Goal: Information Seeking & Learning: Check status

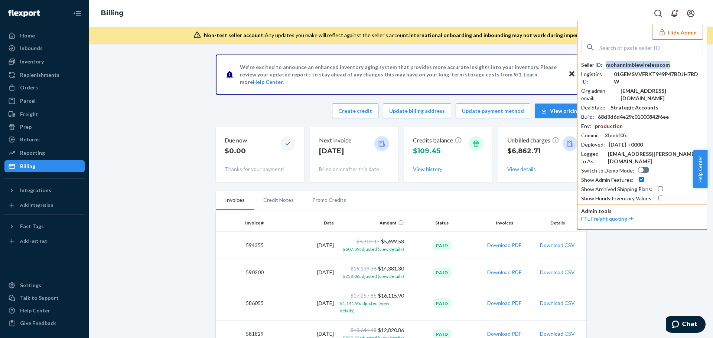
scroll to position [74, 0]
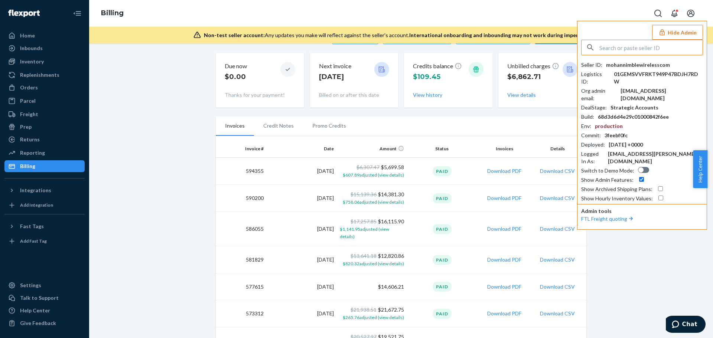
click at [632, 51] on input "text" at bounding box center [650, 47] width 103 height 15
paste input "scottwearpactcom"
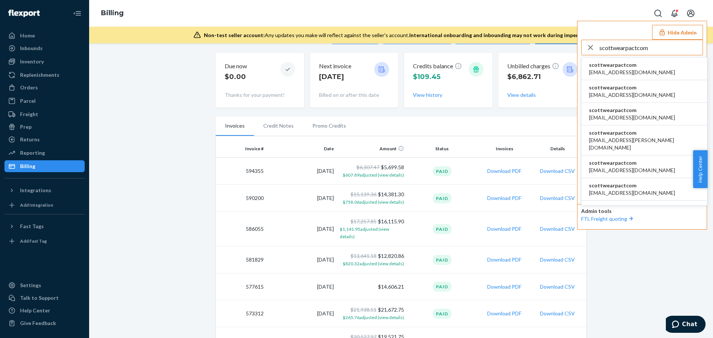
type input "scottwearpactcom"
click at [624, 65] on span "scottwearpactcom" at bounding box center [632, 64] width 86 height 7
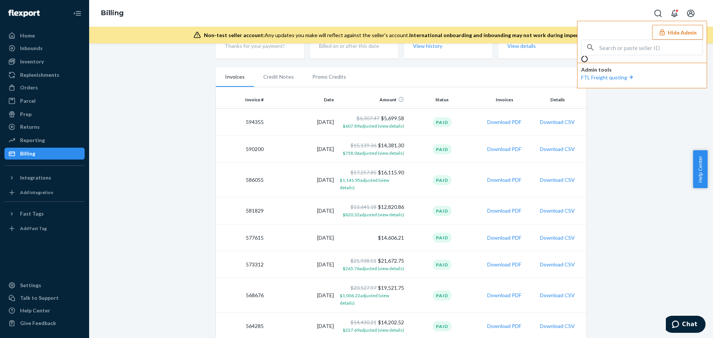
scroll to position [25, 0]
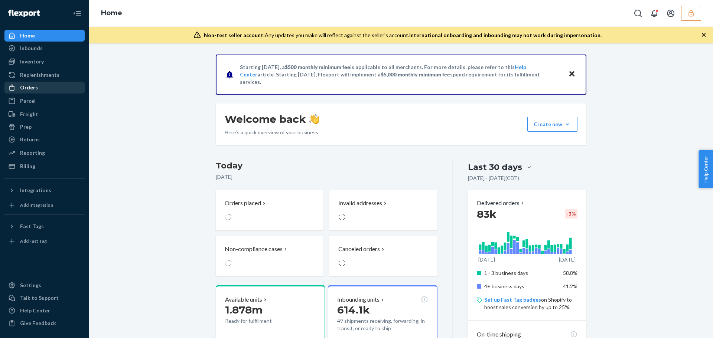
click at [33, 90] on div "Orders" at bounding box center [29, 87] width 18 height 7
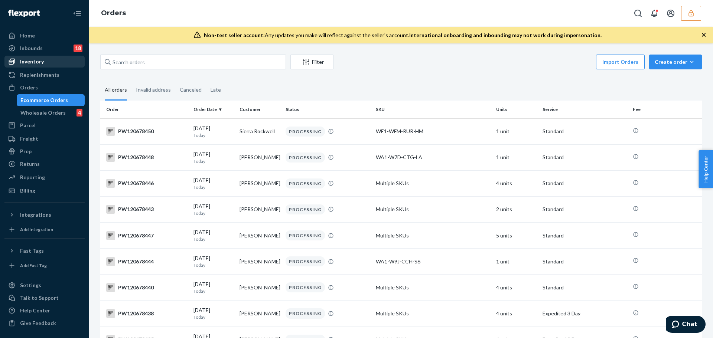
click at [45, 59] on div "Inventory" at bounding box center [44, 61] width 79 height 10
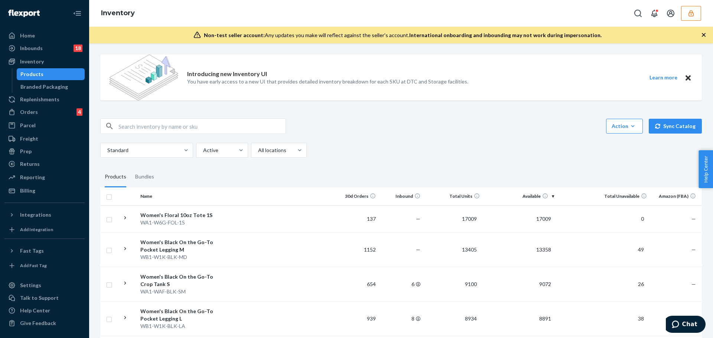
click at [147, 125] on input "text" at bounding box center [201, 126] width 167 height 15
paste input "DR2RYJNYGAQ"
type input "DR2RYJNYGAQ"
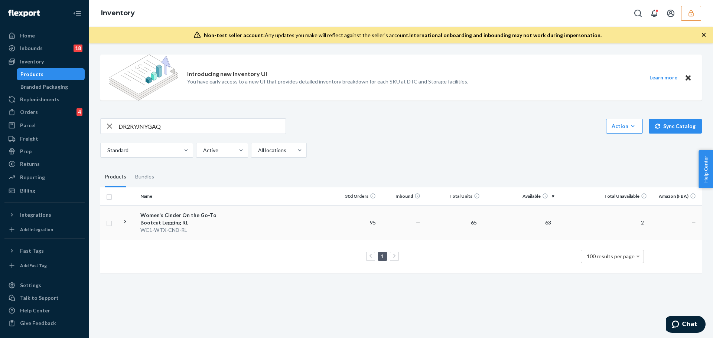
click at [182, 217] on div "Women's Cinder On the Go-To Bootcut Legging RL" at bounding box center [179, 219] width 78 height 15
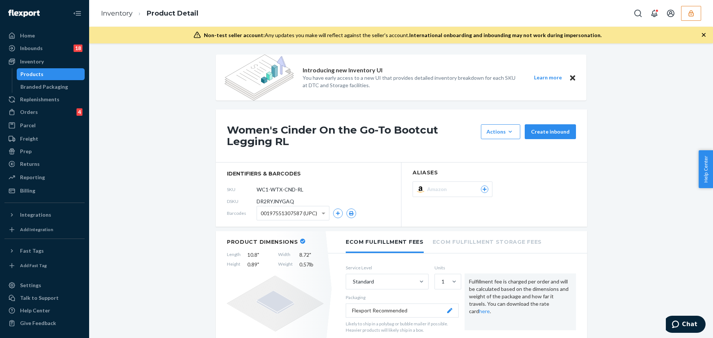
scroll to position [111, 0]
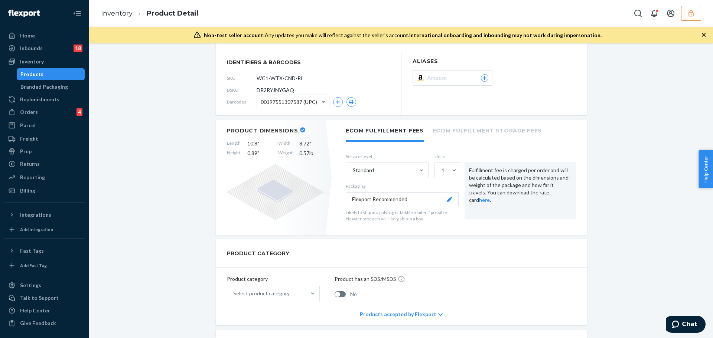
click at [480, 137] on li "Ecom Fulfillment Storage Fees" at bounding box center [486, 130] width 109 height 20
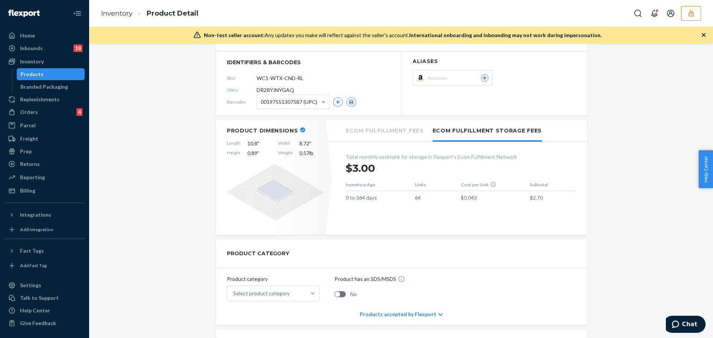
click at [357, 139] on li "Ecom Fulfillment Fees" at bounding box center [385, 130] width 78 height 20
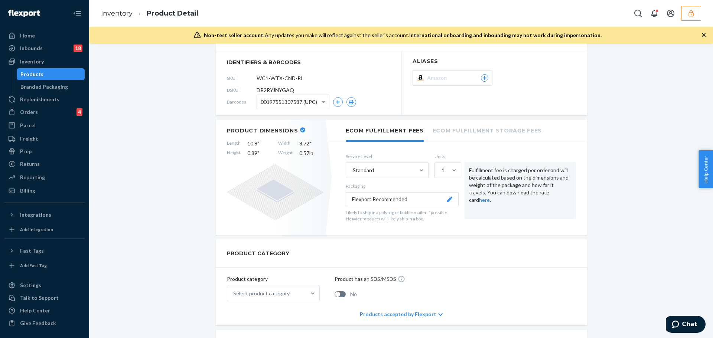
scroll to position [0, 0]
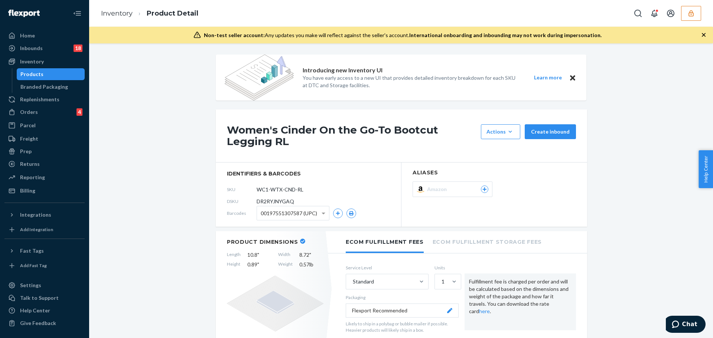
click at [688, 16] on icon "button" at bounding box center [690, 13] width 7 height 7
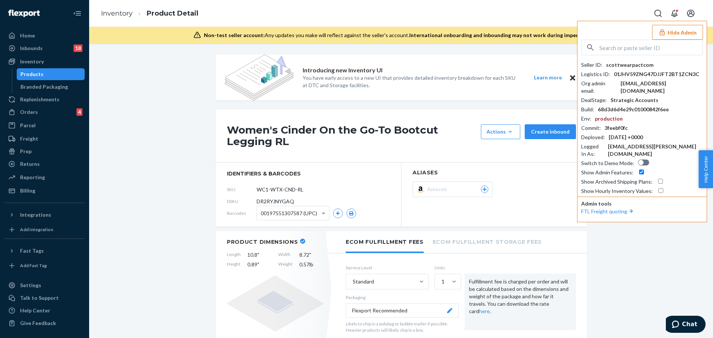
click at [245, 123] on div "Women's Cinder On the Go-To Bootcut Legging RL Actions Hide Request removal Cre…" at bounding box center [401, 135] width 371 height 53
